Goal: Task Accomplishment & Management: Complete application form

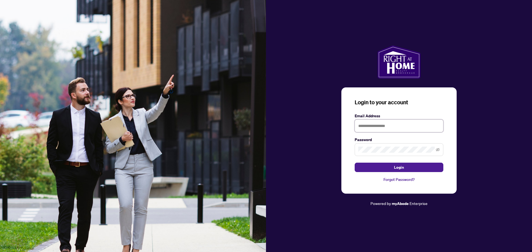
click at [378, 126] on input "text" at bounding box center [398, 126] width 89 height 13
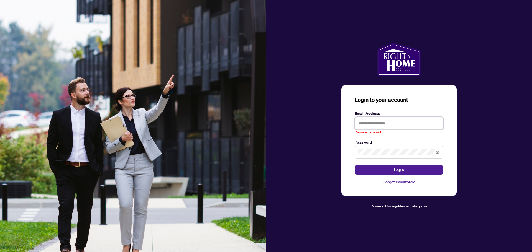
type input "**********"
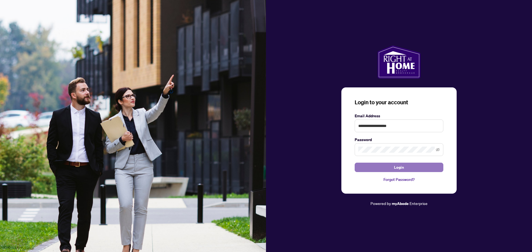
click at [396, 167] on span "Login" at bounding box center [399, 167] width 10 height 9
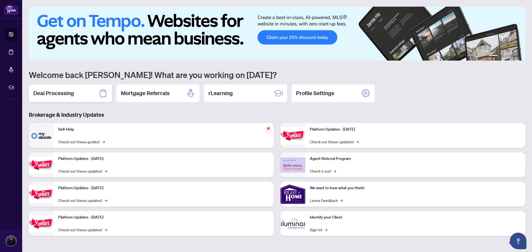
click at [76, 92] on div "Deal Processing" at bounding box center [70, 93] width 83 height 18
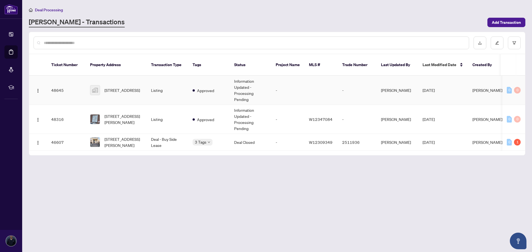
click at [105, 93] on td "[STREET_ADDRESS]" at bounding box center [116, 90] width 61 height 29
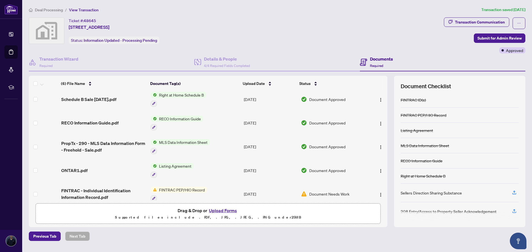
scroll to position [33, 0]
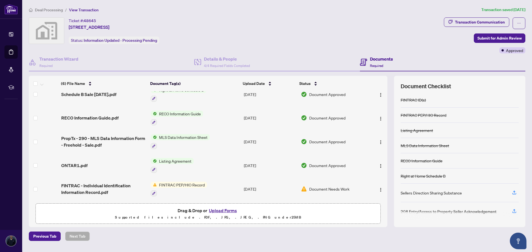
click at [75, 163] on span "ONTAR1.pdf" at bounding box center [74, 165] width 26 height 7
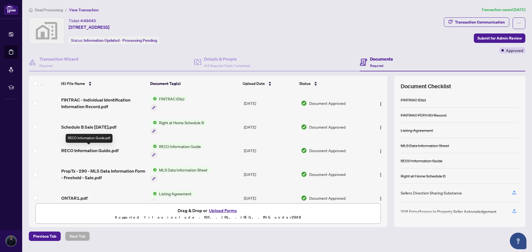
click at [98, 148] on span "RECO Information Guide.pdf" at bounding box center [89, 150] width 57 height 7
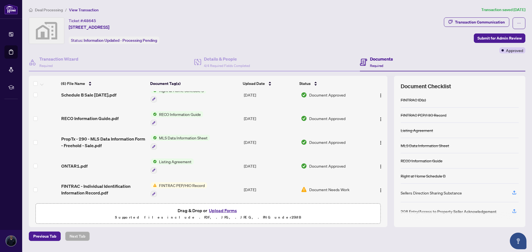
scroll to position [33, 0]
click at [114, 182] on span "FINTRAC - Individual Identification Information Record.pdf" at bounding box center [103, 188] width 85 height 13
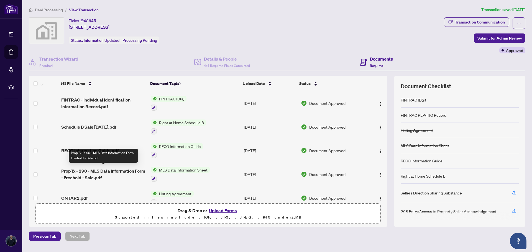
click at [112, 168] on span "PropTx - 290 - MLS Data Information Form - Freehold - Sale.pdf" at bounding box center [103, 174] width 85 height 13
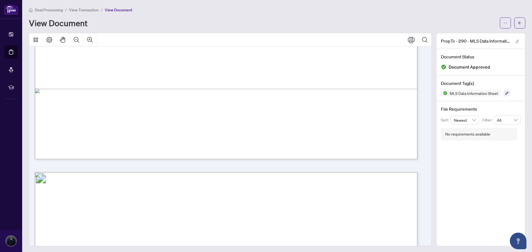
scroll to position [360, 0]
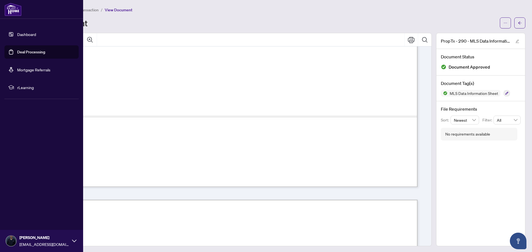
click at [25, 34] on link "Dashboard" at bounding box center [26, 34] width 19 height 5
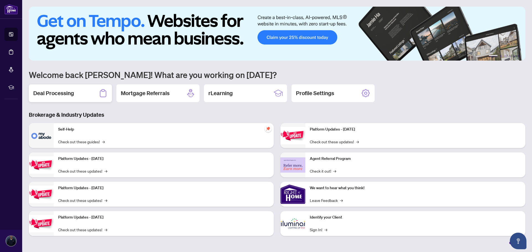
click at [44, 94] on h2 "Deal Processing" at bounding box center [53, 93] width 41 height 8
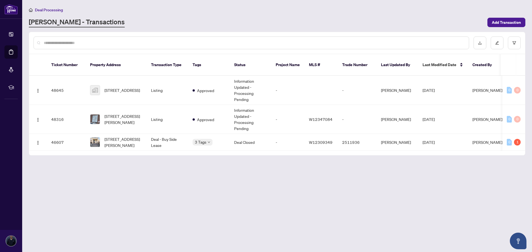
click at [169, 211] on main "Deal Processing [PERSON_NAME] - Transactions Add Transaction Ticket Number Prop…" at bounding box center [276, 126] width 509 height 252
click at [511, 22] on span "Add Transaction" at bounding box center [505, 22] width 29 height 9
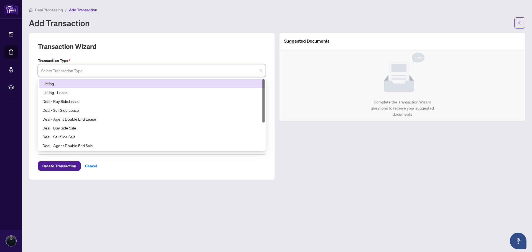
click at [181, 71] on input "search" at bounding box center [149, 71] width 216 height 12
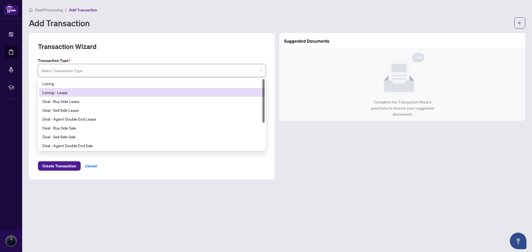
click at [65, 91] on div "Listing - Lease" at bounding box center [151, 92] width 219 height 6
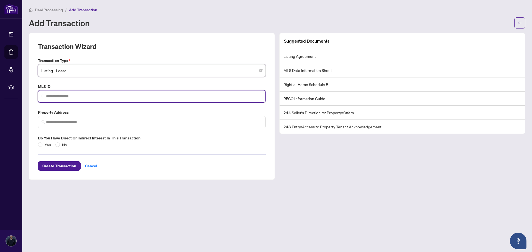
click at [80, 95] on input "search" at bounding box center [154, 97] width 216 height 6
click at [116, 96] on input "search" at bounding box center [154, 97] width 216 height 6
paste input "*********"
type input "*********"
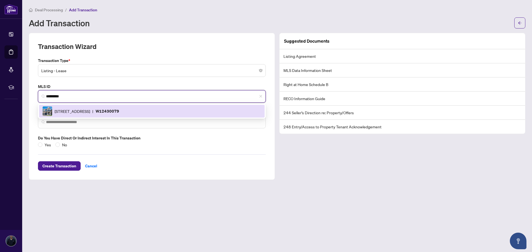
click at [119, 113] on p "W12430079" at bounding box center [108, 111] width 24 height 6
type input "**********"
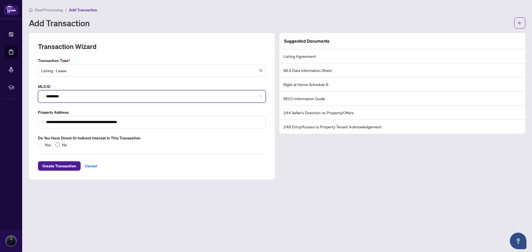
type input "*********"
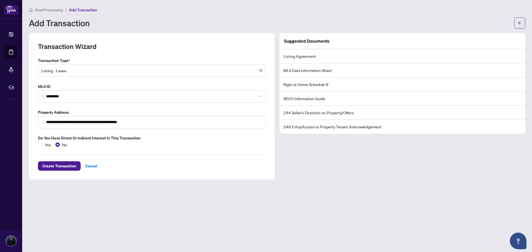
click at [287, 55] on li "Listing Agreement" at bounding box center [401, 56] width 245 height 14
click at [286, 70] on li "MLS Data Information Sheet" at bounding box center [401, 70] width 245 height 14
click at [287, 87] on li "Right at Home Schedule B" at bounding box center [401, 85] width 245 height 14
click at [288, 103] on li "RECO Information Guide" at bounding box center [401, 99] width 245 height 14
click at [288, 115] on li "244 Seller’s Direction re: Property/Offers" at bounding box center [401, 113] width 245 height 14
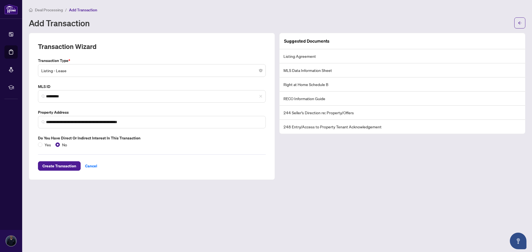
click at [289, 132] on li "248 Entry/Access to Property Tenant Acknowledgement" at bounding box center [401, 127] width 245 height 14
click at [54, 165] on span "Create Transaction" at bounding box center [59, 166] width 34 height 9
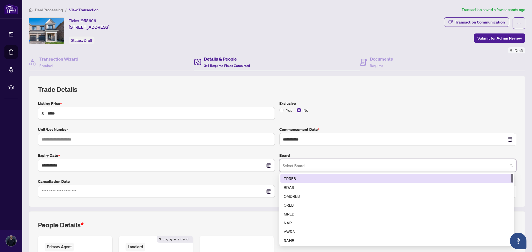
click at [306, 164] on input "search" at bounding box center [394, 166] width 225 height 12
click at [284, 176] on div "TRREB" at bounding box center [397, 179] width 226 height 6
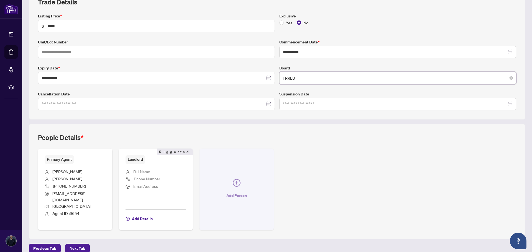
scroll to position [90, 0]
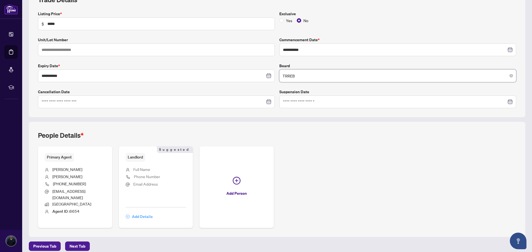
click at [135, 212] on span "Add Details" at bounding box center [142, 216] width 21 height 9
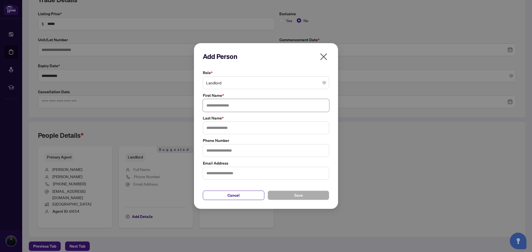
click at [223, 103] on input "text" at bounding box center [266, 105] width 126 height 13
type input "****"
type input "******"
type input "**********"
click at [313, 195] on button "Save" at bounding box center [297, 195] width 61 height 9
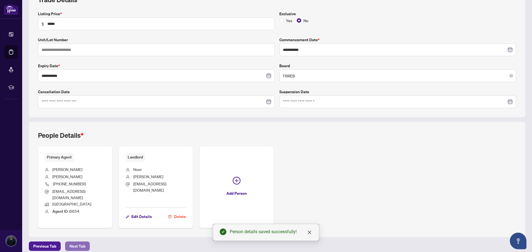
click at [73, 242] on span "Next Tab" at bounding box center [77, 246] width 16 height 9
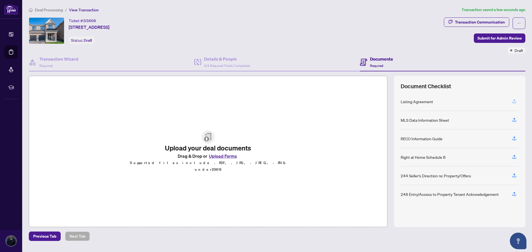
click at [513, 100] on icon "button" at bounding box center [513, 101] width 5 height 5
click at [421, 121] on div "MLS Data Information Sheet" at bounding box center [424, 120] width 48 height 6
click at [423, 158] on div "Right at Home Schedule B" at bounding box center [422, 157] width 45 height 6
click at [416, 177] on div "244 Seller’s Direction re: Property/Offers" at bounding box center [435, 176] width 70 height 6
click at [412, 193] on div "248 Entry/Access to Property Tenant Acknowledgement" at bounding box center [449, 194] width 98 height 6
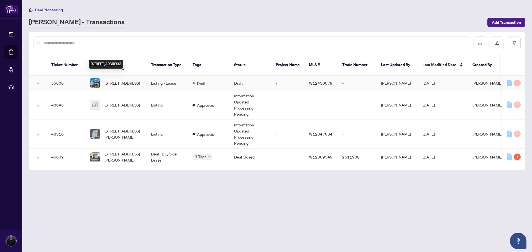
click at [129, 80] on span "[STREET_ADDRESS]" at bounding box center [121, 83] width 35 height 6
click at [127, 105] on span "[STREET_ADDRESS]" at bounding box center [121, 105] width 35 height 6
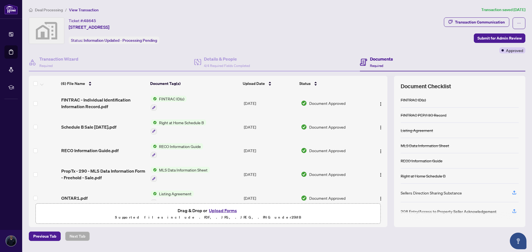
click at [171, 168] on span "MLS Data Information Sheet" at bounding box center [183, 170] width 53 height 6
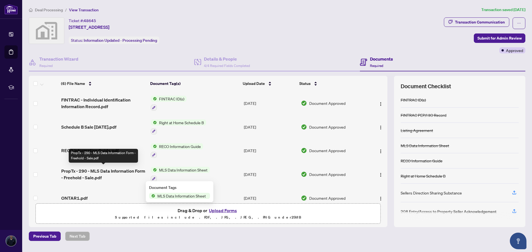
click at [121, 169] on span "PropTx - 290 - MLS Data Information Form - Freehold - Sale.pdf" at bounding box center [103, 174] width 85 height 13
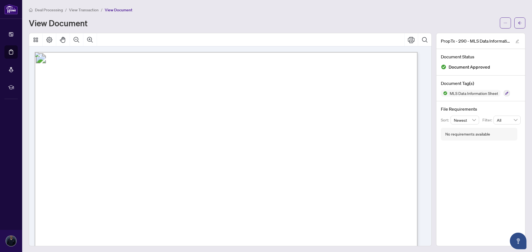
drag, startPoint x: 150, startPoint y: 146, endPoint x: 129, endPoint y: 148, distance: 20.8
drag, startPoint x: 148, startPoint y: 150, endPoint x: 133, endPoint y: 150, distance: 15.0
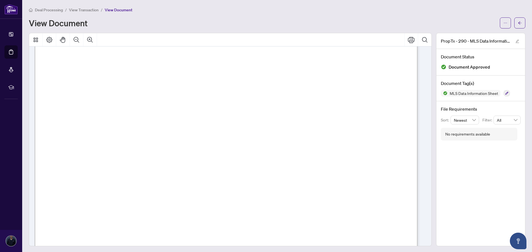
scroll to position [4070, 0]
drag, startPoint x: 333, startPoint y: 92, endPoint x: 279, endPoint y: 93, distance: 53.2
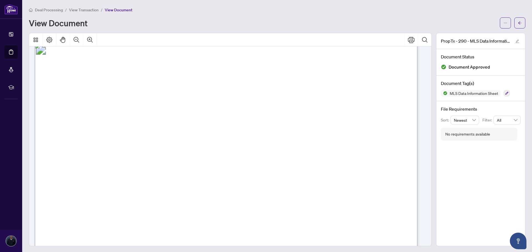
click at [157, 37] on div at bounding box center [230, 39] width 402 height 13
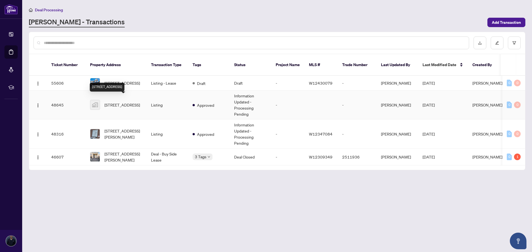
click at [124, 102] on span "[STREET_ADDRESS]" at bounding box center [121, 105] width 35 height 6
click at [234, 130] on td "Information Updated - Processing Pending" at bounding box center [251, 134] width 42 height 29
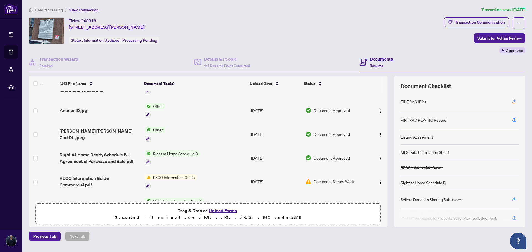
scroll to position [266, 0]
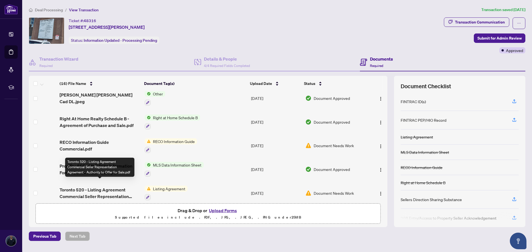
click at [98, 187] on span "Toronto 520 - Listing Agreement Commercial Seller Representation Agreement - Au…" at bounding box center [100, 193] width 81 height 13
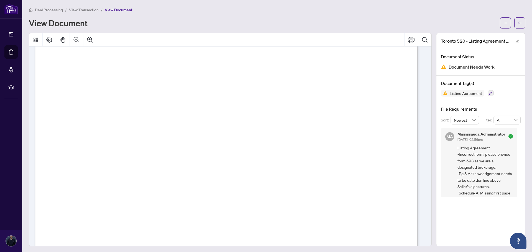
scroll to position [1636, 0]
